Goal: Information Seeking & Learning: Learn about a topic

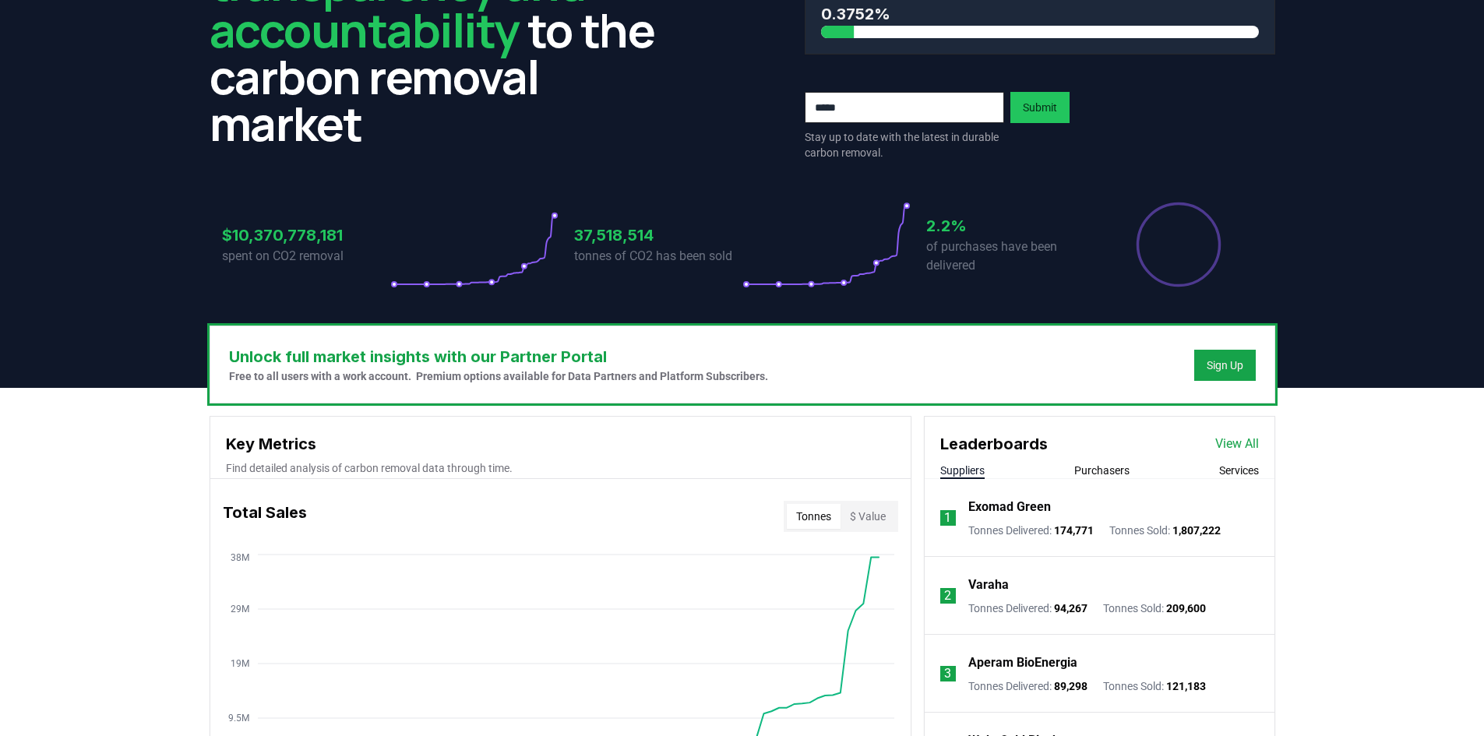
scroll to position [312, 0]
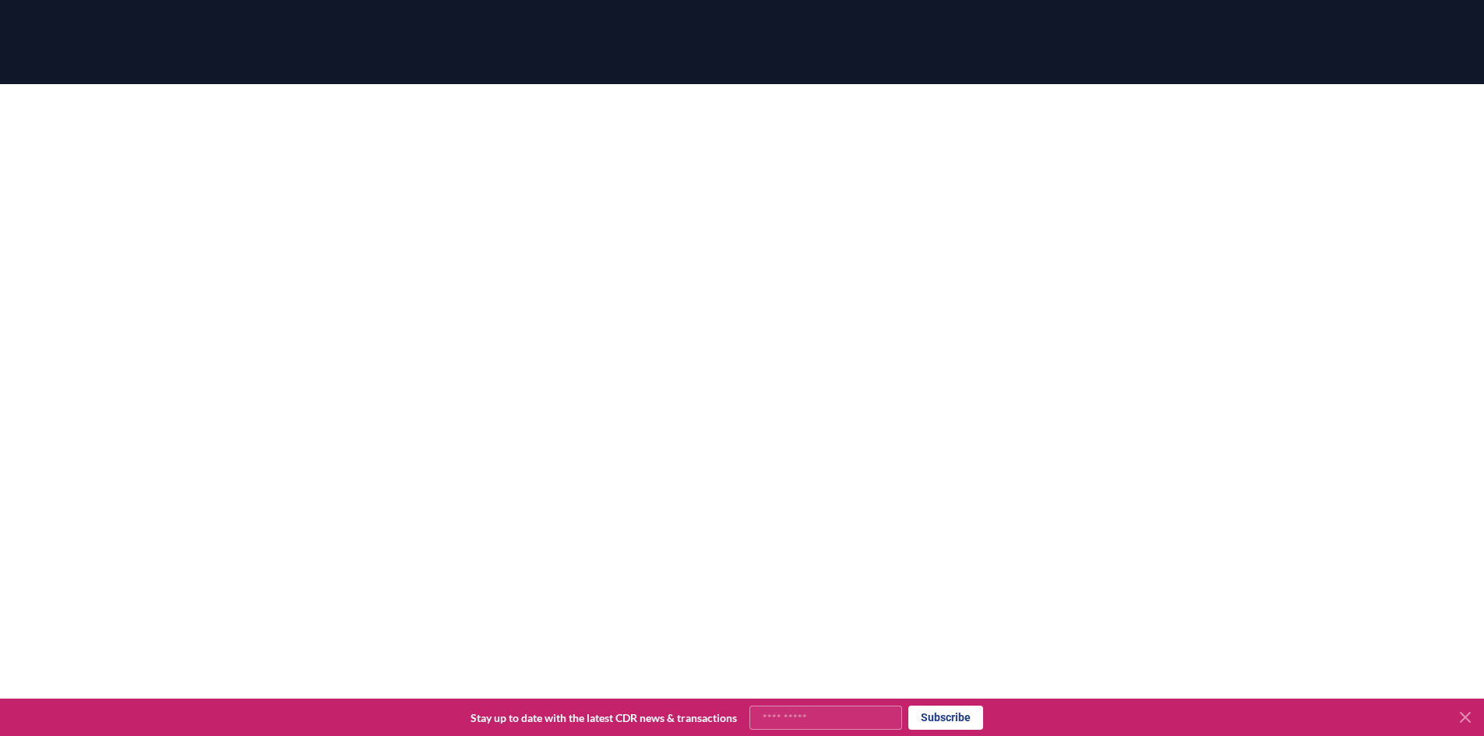
scroll to position [224, 0]
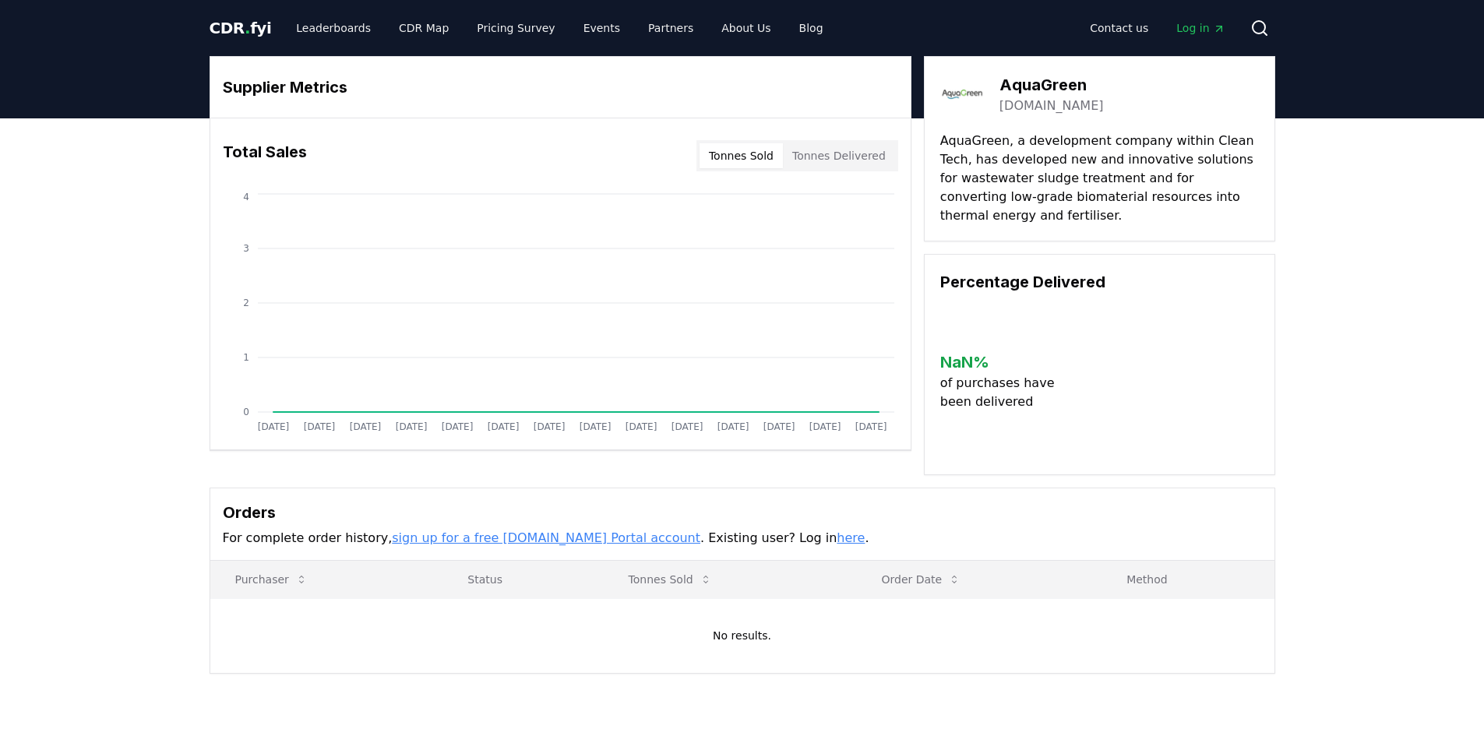
click at [763, 157] on button "Tonnes Sold" at bounding box center [741, 155] width 83 height 25
click at [851, 158] on button "Tonnes Delivered" at bounding box center [839, 155] width 112 height 25
